Goal: Task Accomplishment & Management: Manage account settings

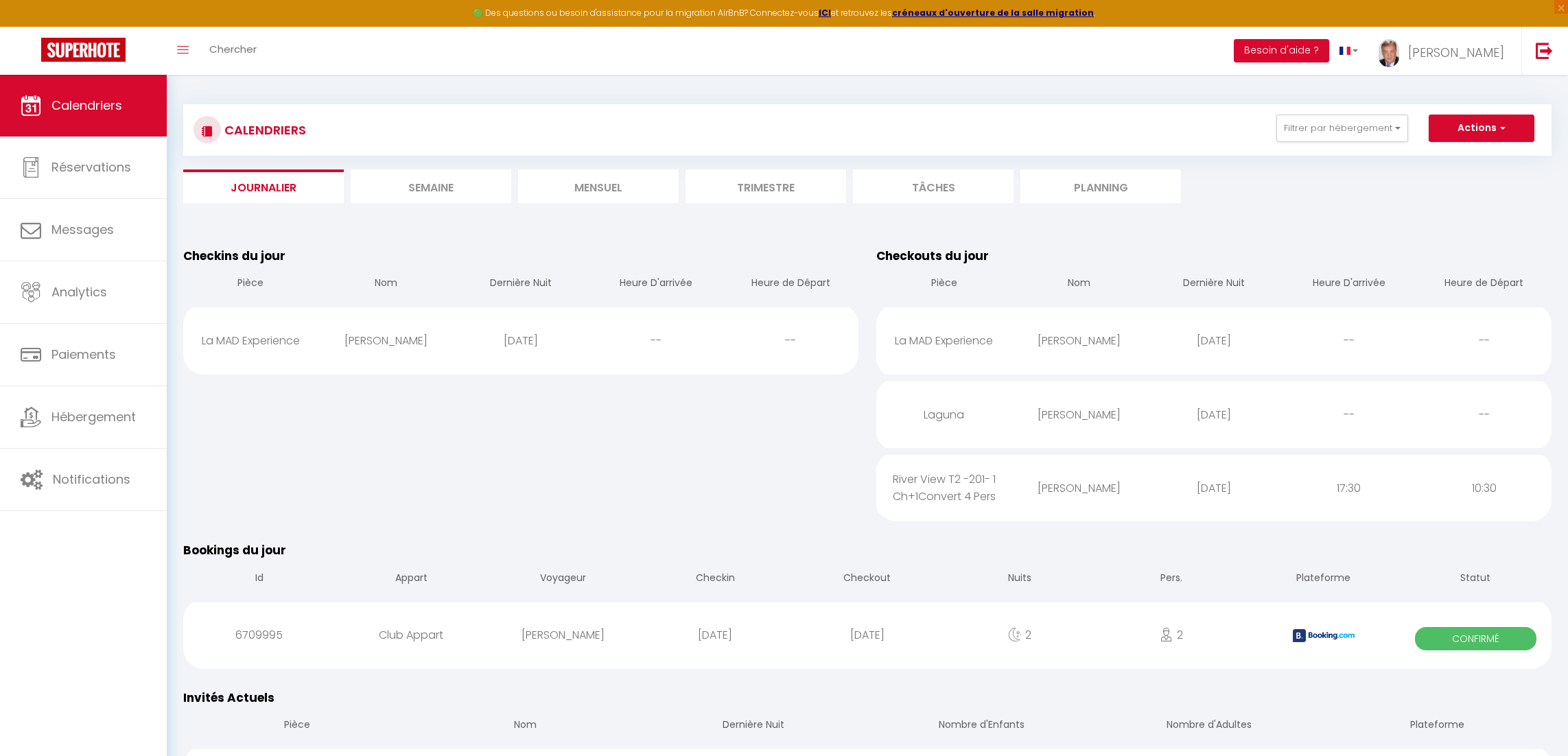
click at [283, 343] on div "La MAD Experience" at bounding box center [250, 341] width 135 height 45
select select "0"
select select "1"
select select
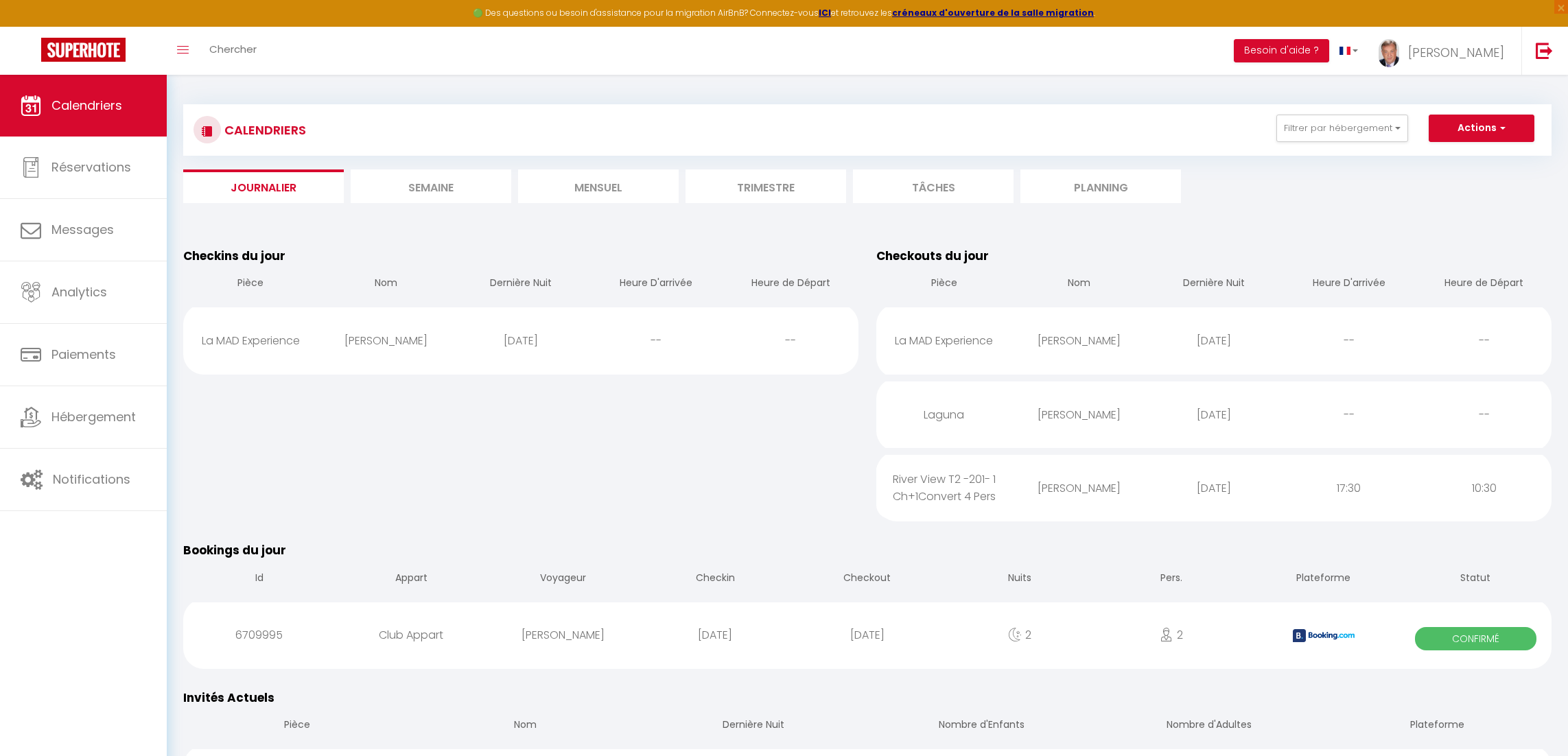
select select
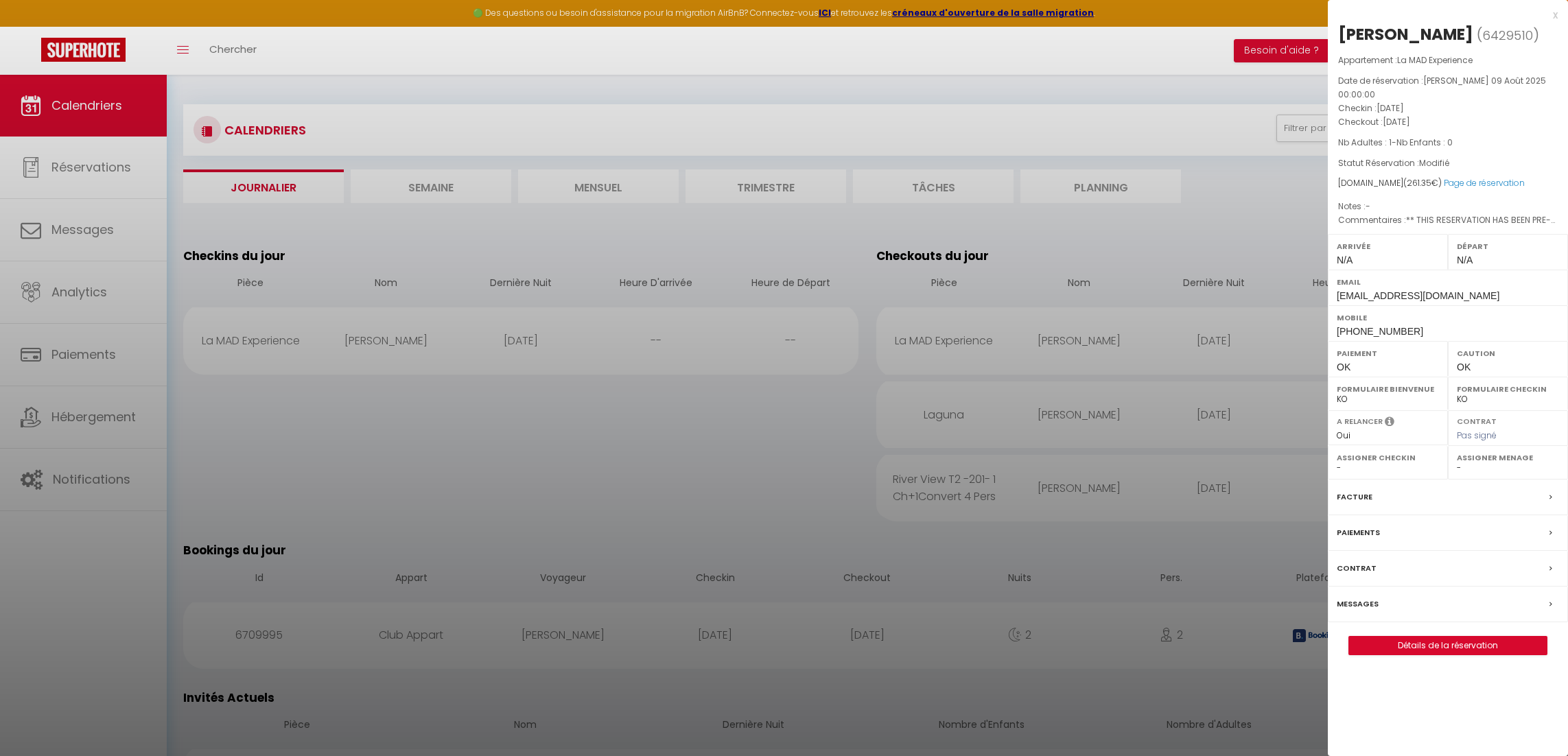
click at [1357, 597] on label "Messages" at bounding box center [1357, 604] width 42 height 15
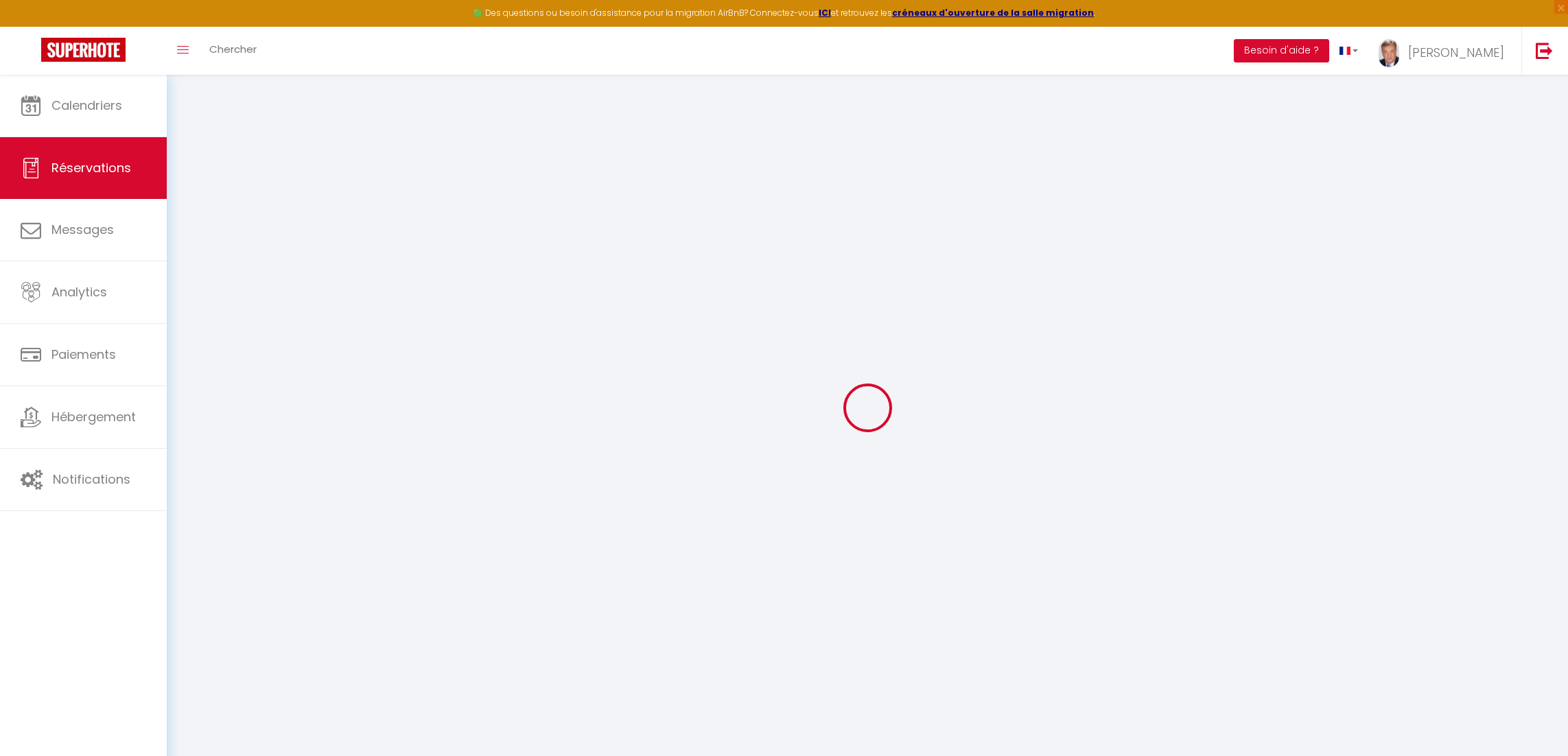
select select
checkbox input "false"
select select
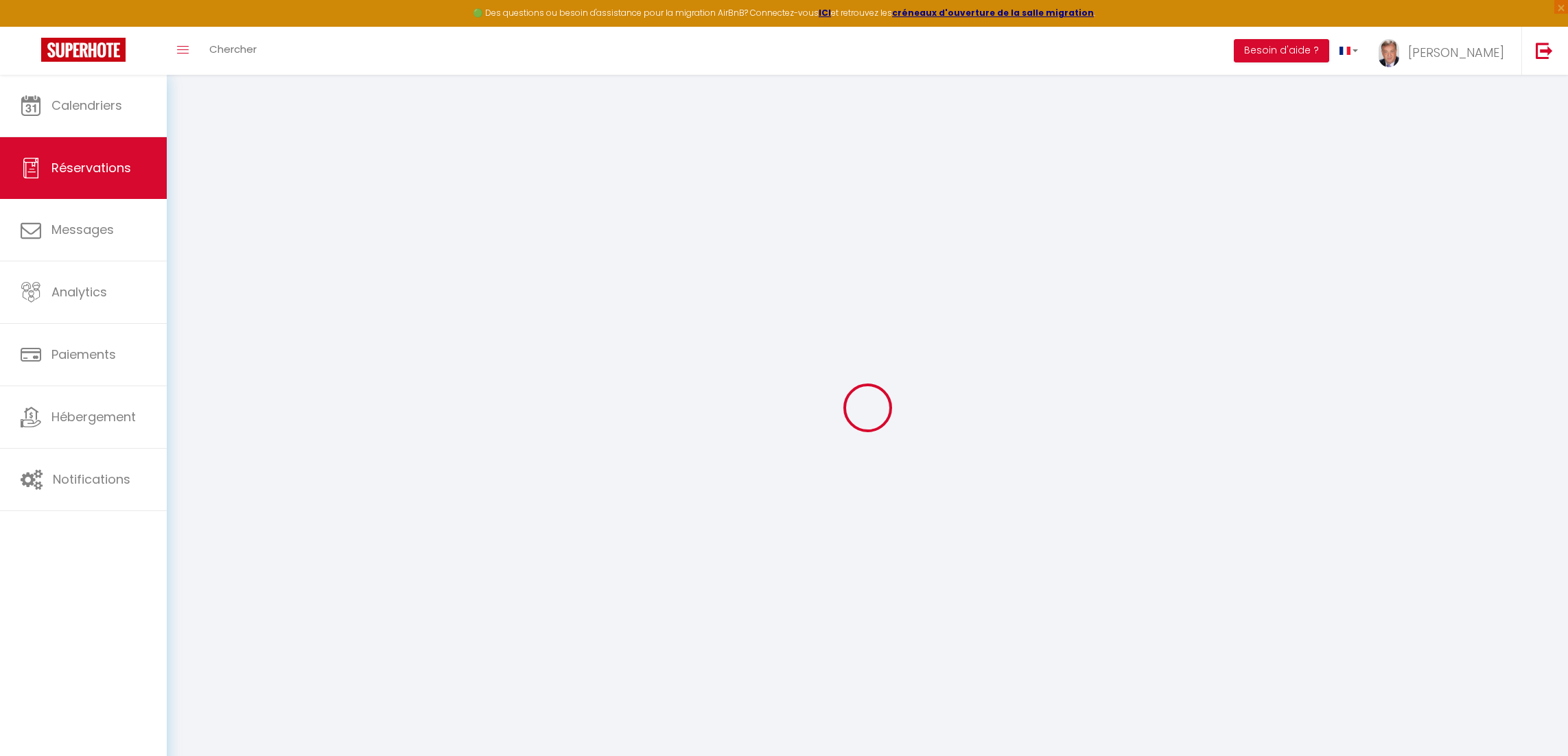
checkbox input "false"
type textarea "** THIS RESERVATION HAS BEEN PRE-PAID ** BOOKING NOTE : Payment charge is EUR 3…"
select select
checkbox input "false"
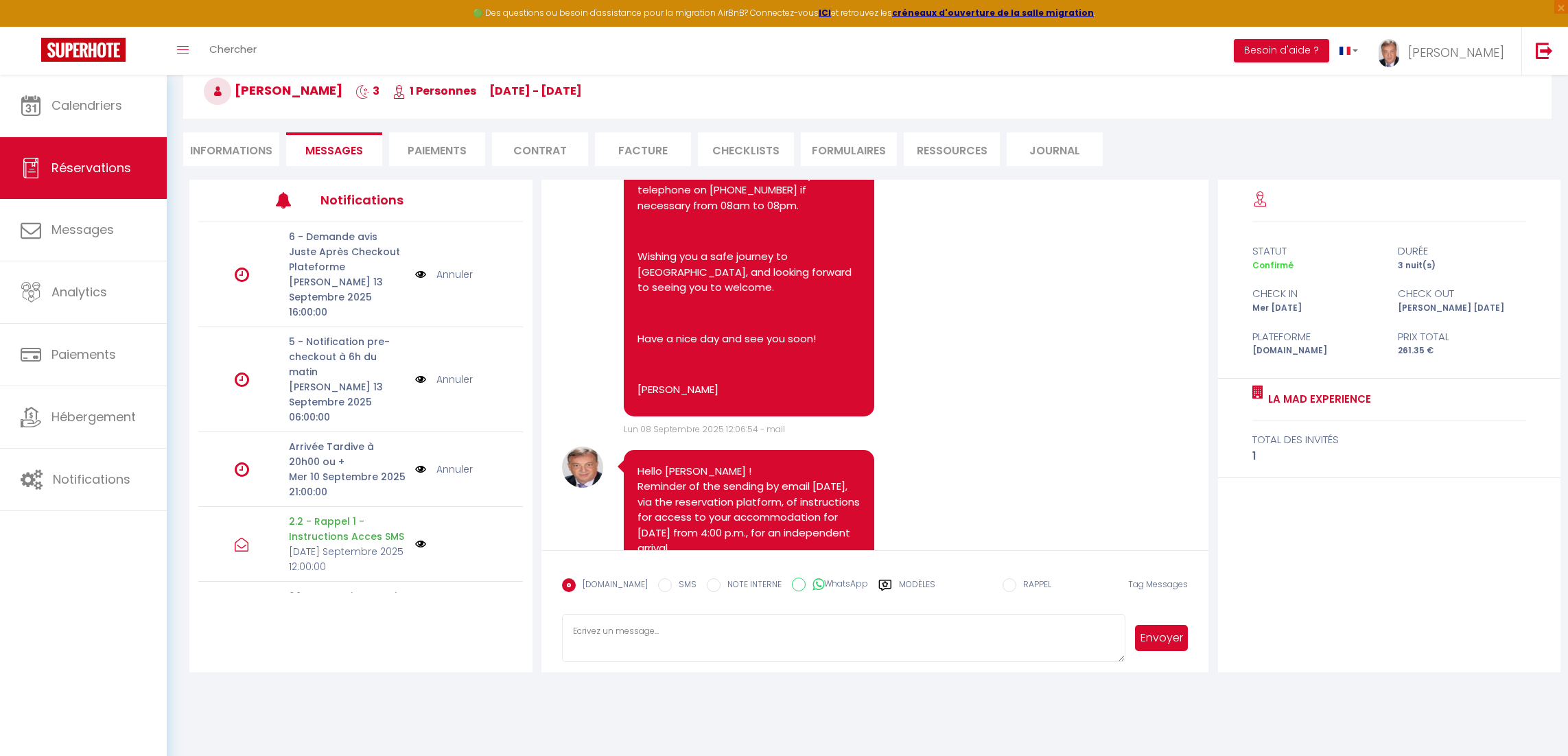
scroll to position [2133, 0]
